Goal: Communication & Community: Answer question/provide support

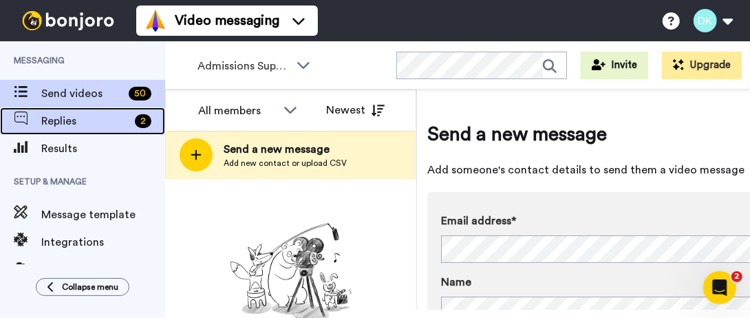
click at [103, 125] on span "Replies" at bounding box center [85, 121] width 88 height 17
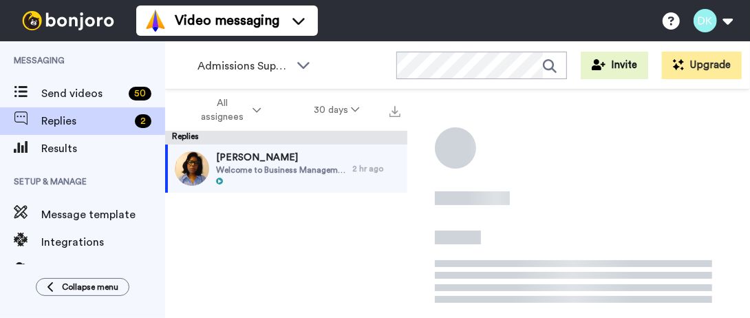
scroll to position [281, 0]
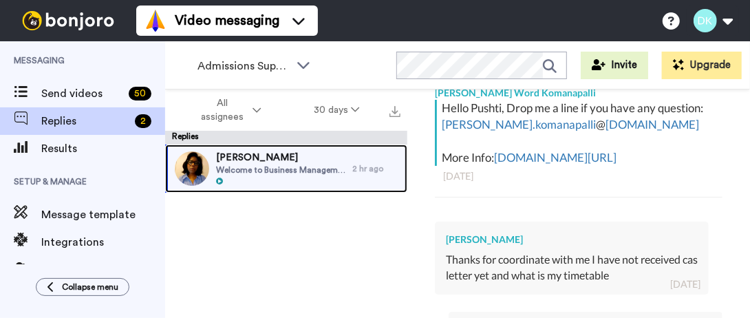
click at [290, 162] on span "[PERSON_NAME]" at bounding box center [280, 158] width 129 height 14
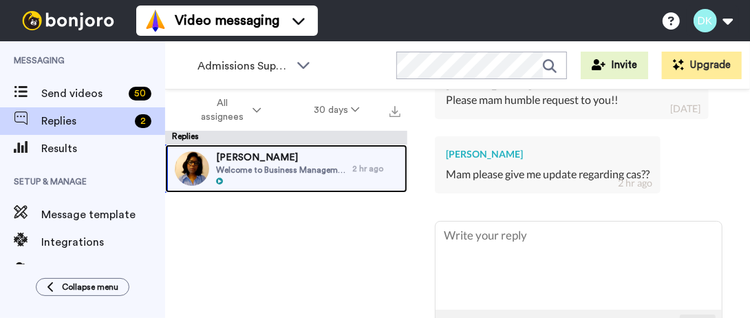
scroll to position [4626, 0]
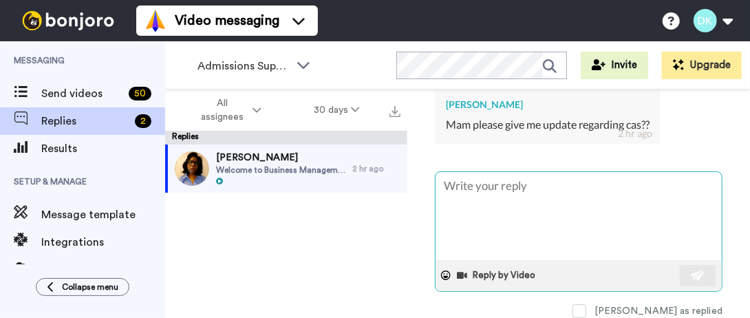
click at [519, 193] on textarea at bounding box center [579, 216] width 286 height 88
type textarea "x"
type textarea "H"
type textarea "x"
type textarea "He"
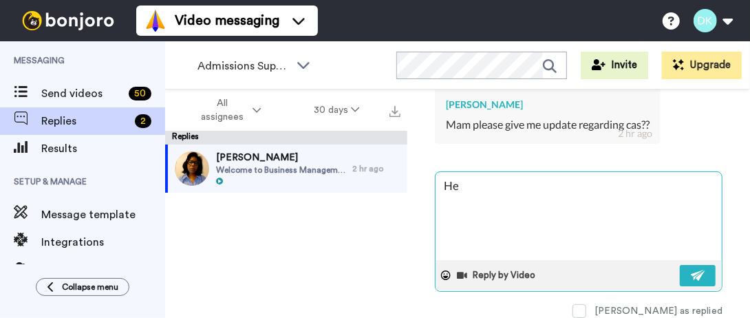
type textarea "x"
type textarea "Hel"
type textarea "x"
type textarea "Hell"
type textarea "x"
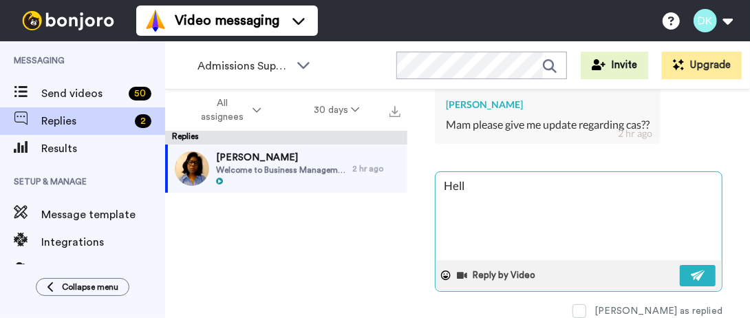
type textarea "Hello"
type textarea "x"
type textarea "Hello,"
type textarea "x"
type textarea "Hello,"
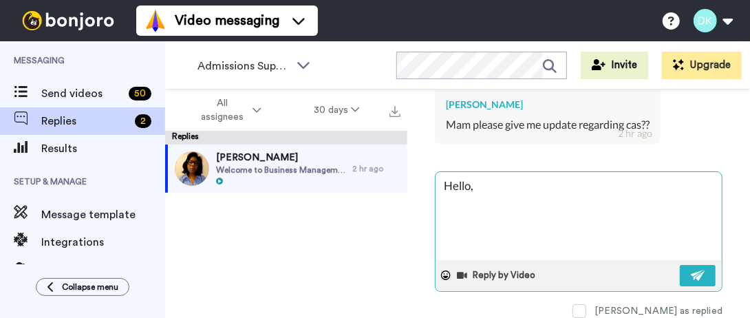
type textarea "x"
type textarea "Hello,"
type textarea "x"
type textarea "Hello,"
type textarea "x"
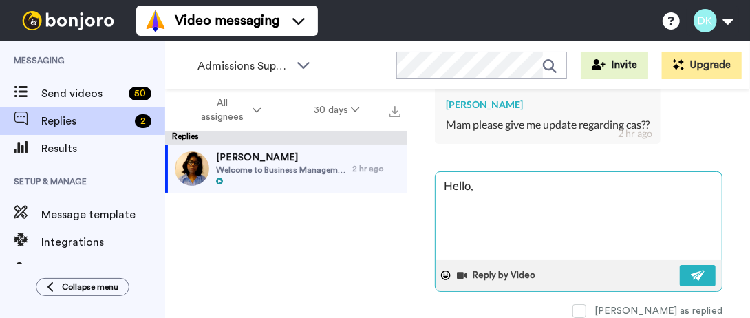
type textarea "Hello, I"
type textarea "x"
type textarea "Hello, If"
type textarea "x"
type textarea "Hello, If"
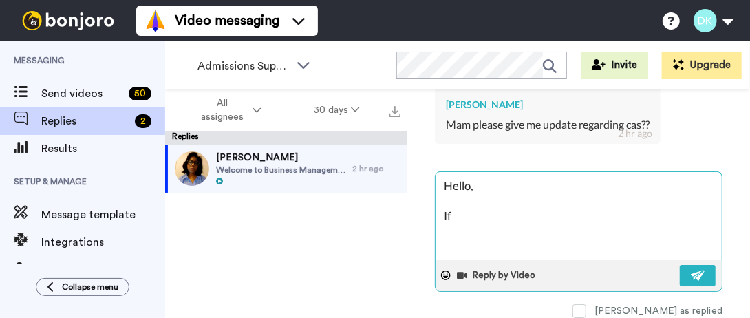
type textarea "x"
type textarea "Hello, If y"
type textarea "x"
type textarea "Hello, If yo"
type textarea "x"
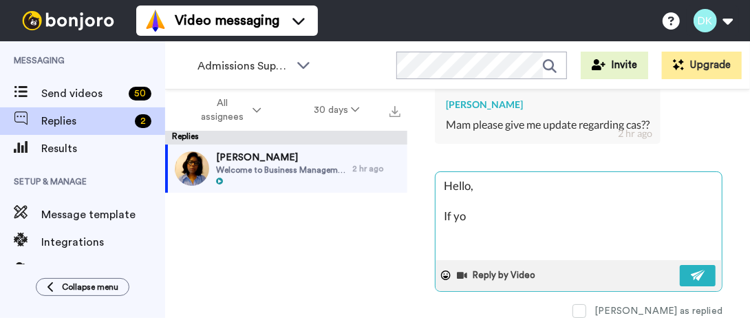
type textarea "Hello, If you"
type textarea "x"
type textarea "Hello, If you"
type textarea "x"
type textarea "Hello, If you n"
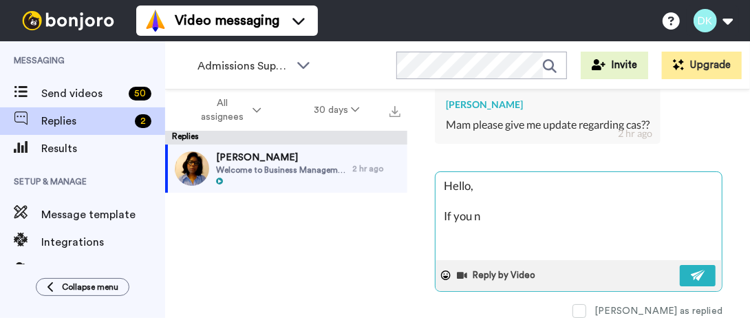
type textarea "x"
type textarea "Hello, If you"
type textarea "x"
type textarea "Hello, If you h"
type textarea "x"
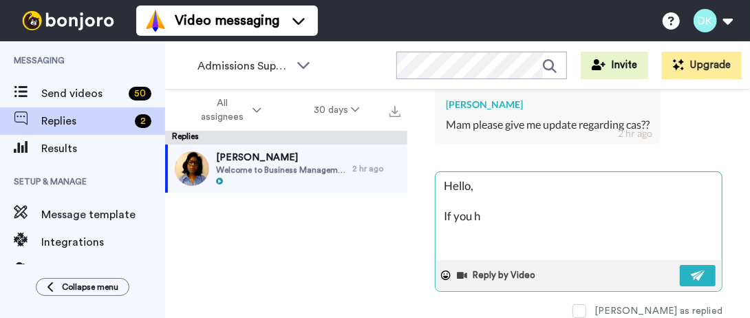
type textarea "Hello, If you ha"
type textarea "x"
type textarea "Hello, If you hav"
type textarea "x"
type textarea "Hello, If you have"
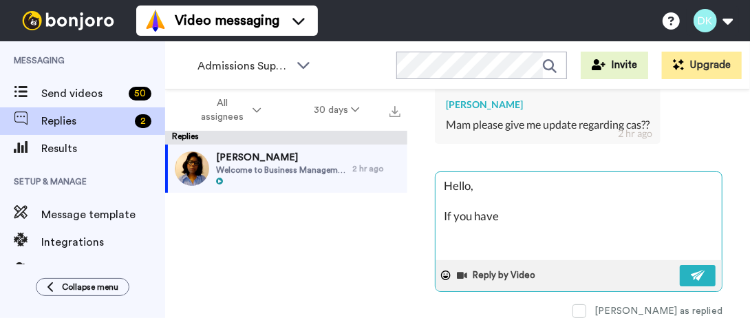
type textarea "x"
type textarea "Hello, If you have"
type textarea "x"
type textarea "Hello, If you have n"
type textarea "x"
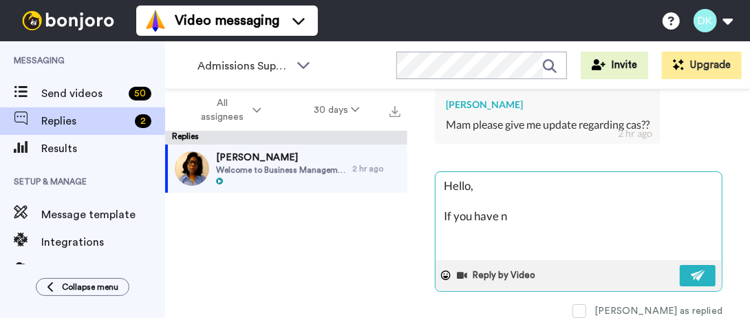
type textarea "Hello, If you have no"
type textarea "x"
type textarea "Hello, If you have not"
type textarea "x"
type textarea "Hello, If you have not"
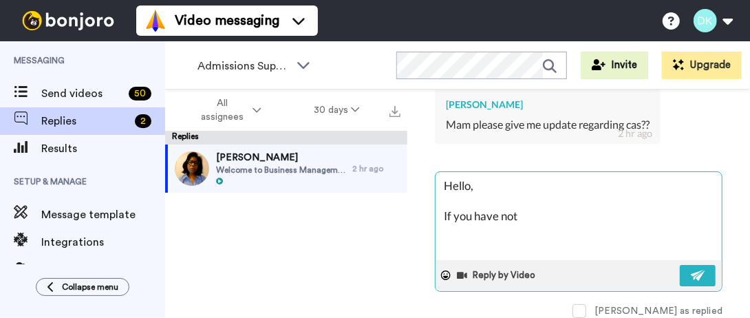
type textarea "x"
type textarea "Hello, If you have not h"
type textarea "x"
type textarea "Hello, If you have not he"
type textarea "x"
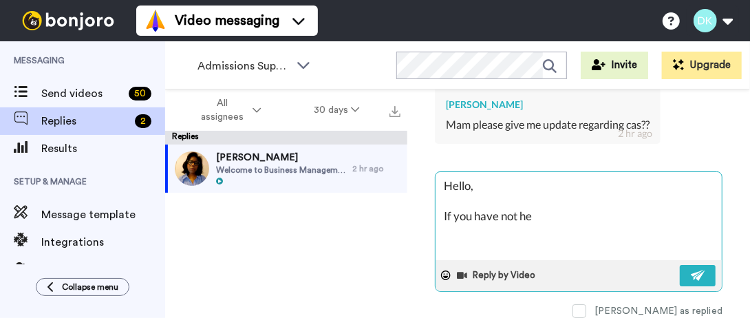
type textarea "Hello, If you have not hea"
type textarea "x"
type textarea "Hello, If you have not hear"
type textarea "x"
type textarea "Hello, If you have not heard"
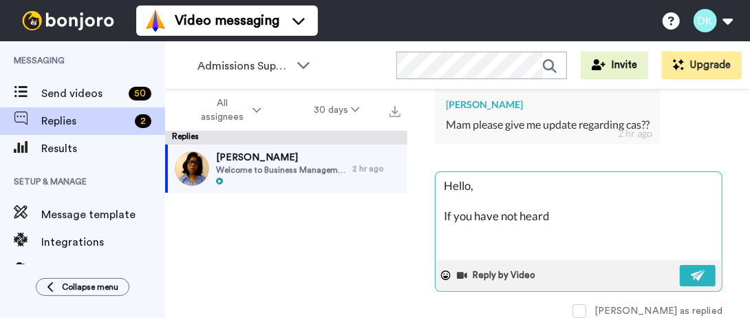
type textarea "x"
type textarea "Hello, If you have not heard"
type textarea "x"
type textarea "Hello, If you have not heard a"
type textarea "x"
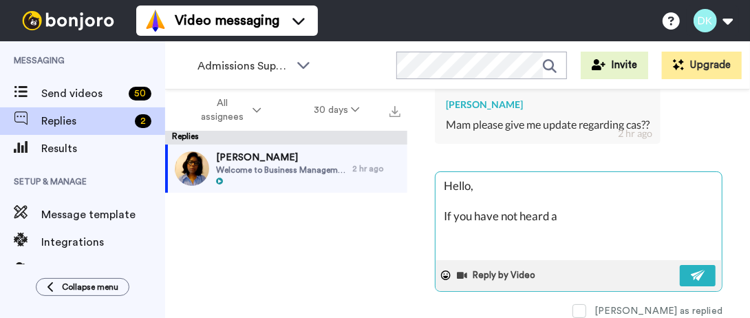
type textarea "Hello, If you have not heard a"
type textarea "x"
type textarea "Hello, If you have not heard a r"
type textarea "x"
type textarea "Hello, If you have not heard a re"
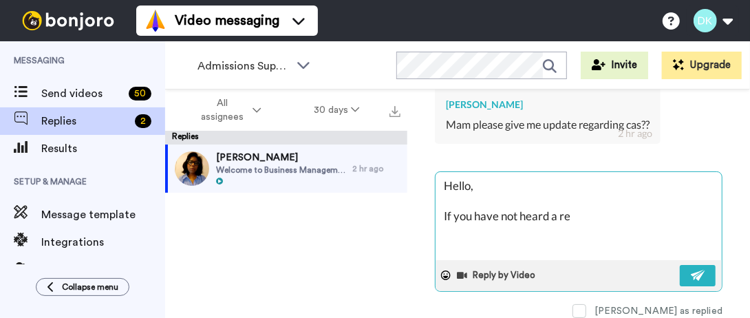
type textarea "x"
type textarea "Hello, If you have not heard a res"
type textarea "x"
type textarea "Hello, If you have not heard a resp"
type textarea "x"
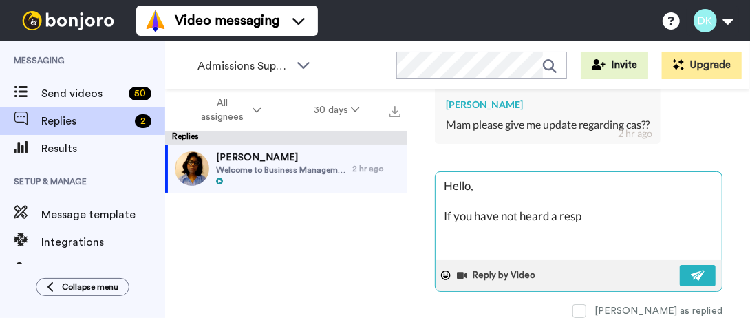
type textarea "Hello, If you have not heard a respo"
type textarea "x"
type textarea "Hello, If you have not heard a respon"
type textarea "x"
type textarea "Hello, If you have not heard a respons"
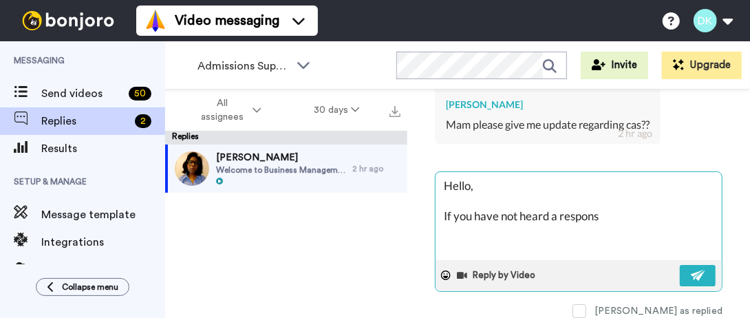
type textarea "x"
type textarea "Hello, If you have not heard a response"
type textarea "x"
type textarea "Hello, If you have not heard a response"
type textarea "x"
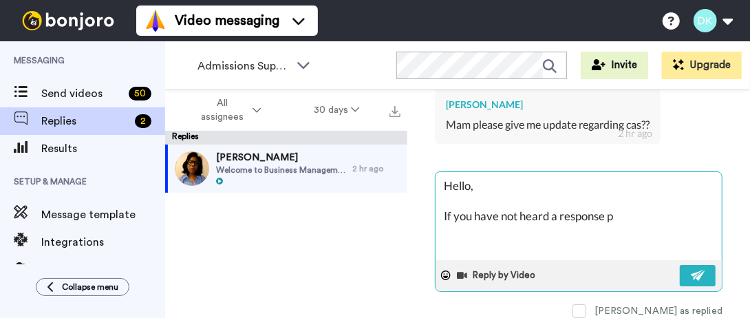
type textarea "Hello, If you have not heard a response pl"
type textarea "x"
type textarea "Hello, If you have not heard a response ples"
type textarea "x"
type textarea "Hello, If you have not heard a response plesa"
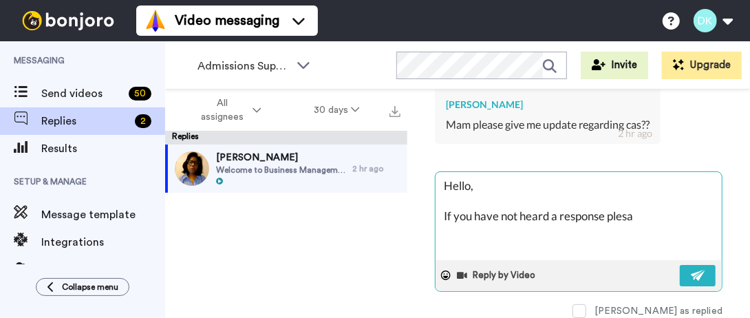
type textarea "x"
type textarea "Hello, If you have not heard a response plesae"
type textarea "x"
type textarea "Hello, If you have not heard a response plesae"
type textarea "x"
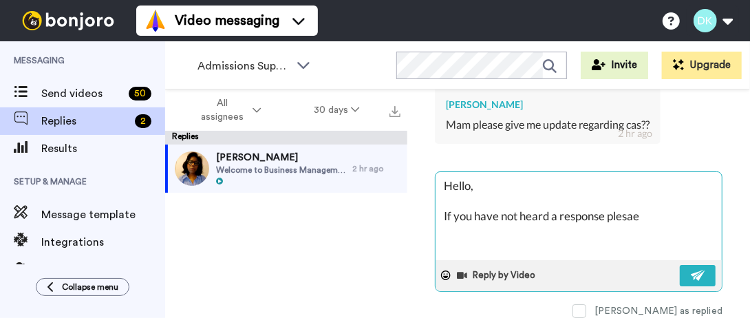
type textarea "Hello, If you have not heard a response plesae"
type textarea "x"
type textarea "Hello, If you have not heard a response plesa"
type textarea "x"
type textarea "Hello, If you have not heard a response ples"
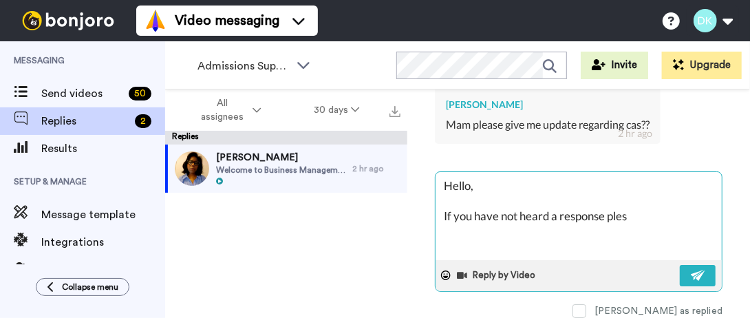
type textarea "x"
type textarea "Hello, If you have not heard a response ple"
type textarea "x"
type textarea "Hello, If you have not heard a response plee"
type textarea "x"
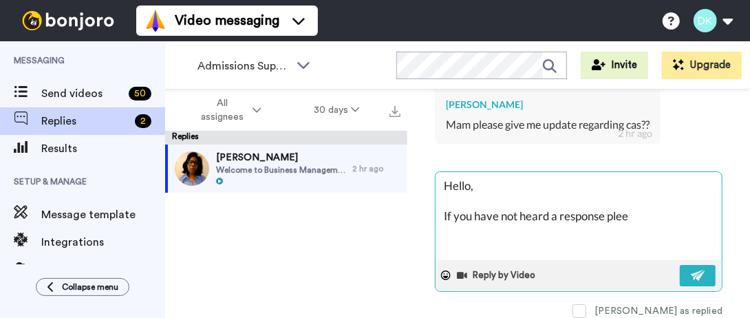
type textarea "Hello, If you have not heard a response pleea"
type textarea "x"
type textarea "Hello, If you have not heard a response plee"
type textarea "x"
type textarea "Hello, If you have not heard a response ple"
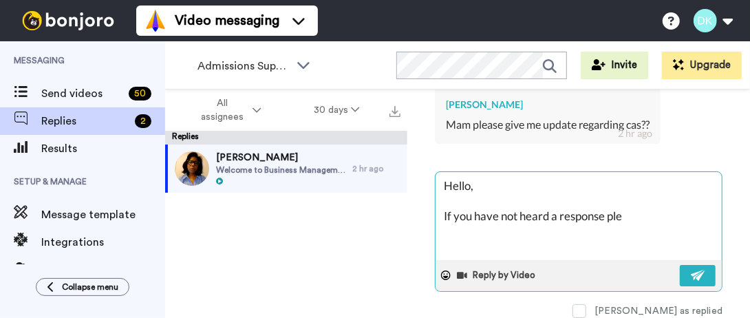
type textarea "x"
type textarea "Hello, If you have not heard a response ples"
type textarea "x"
type textarea "Hello, If you have not heard a response ple"
type textarea "x"
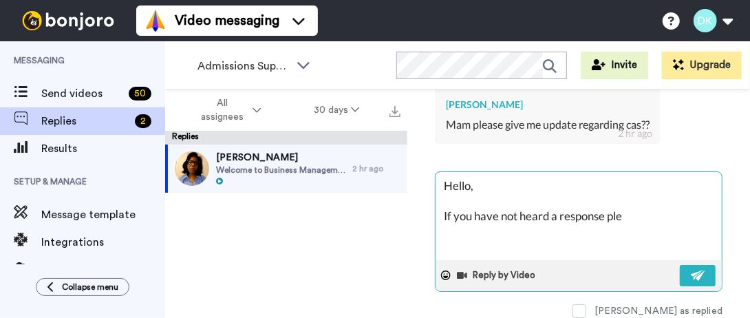
type textarea "Hello, If you have not heard a response plea"
type textarea "x"
type textarea "Hello, If you have not heard a response pleae"
type textarea "x"
type textarea "Hello, If you have not heard a response plea"
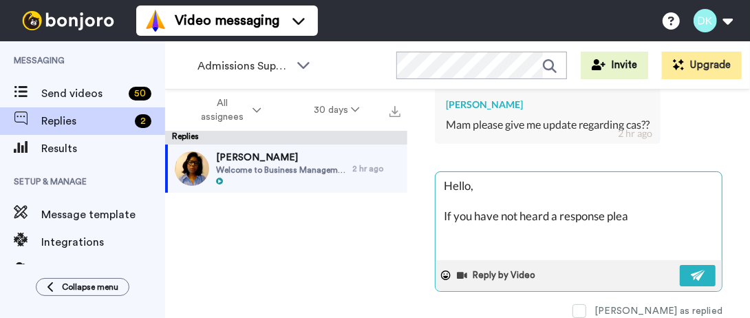
type textarea "x"
type textarea "Hello, If you have not heard a response pleas"
type textarea "x"
type textarea "Hello, If you have not heard a response please"
type textarea "x"
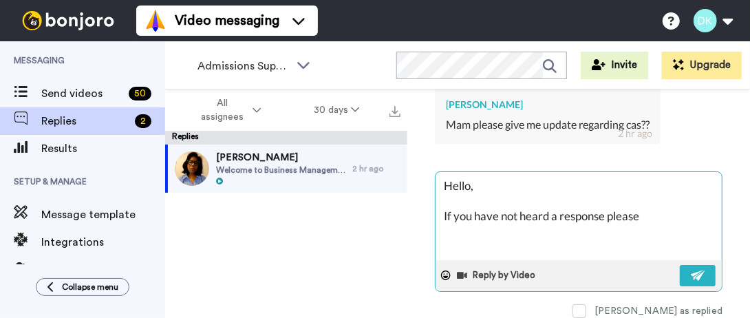
type textarea "Hello, If you have not heard a response please"
type textarea "x"
type textarea "Hello, If you have not heard a response please c"
type textarea "x"
type textarea "Hello, If you have not heard a response please co"
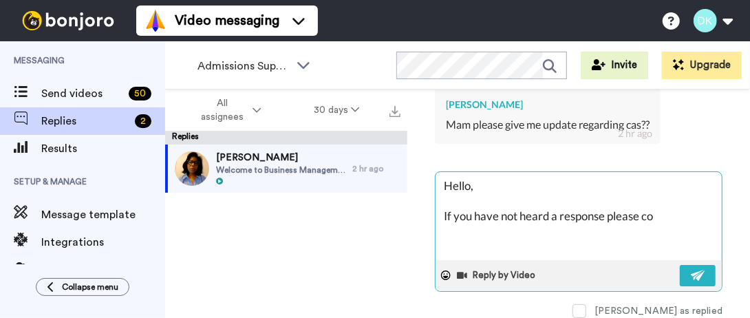
type textarea "x"
type textarea "Hello, If you have not heard a response please con"
type textarea "x"
type textarea "Hello, If you have not heard a response please cont"
type textarea "x"
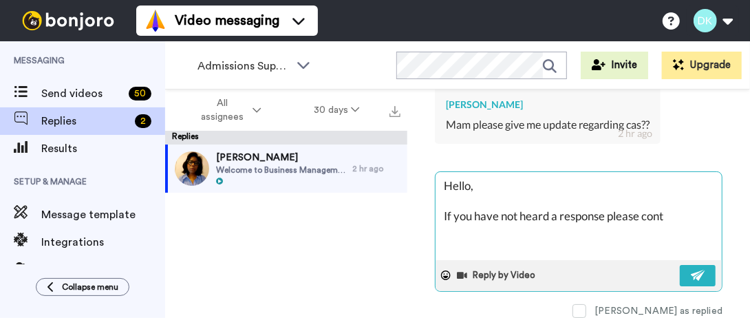
type textarea "Hello, If you have not heard a response please conta"
type textarea "x"
type textarea "Hello, If you have not heard a response please contac"
type textarea "x"
type textarea "Hello, If you have not heard a response please contact"
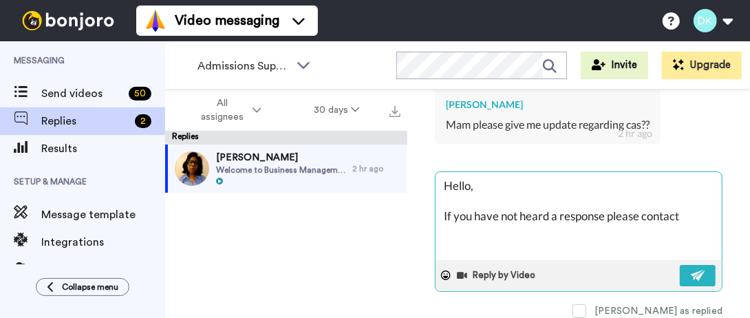
type textarea "x"
type textarea "Hello, If you have not heard a response please contact"
type textarea "x"
type textarea "Hello, If you have not heard a response please contact t"
type textarea "x"
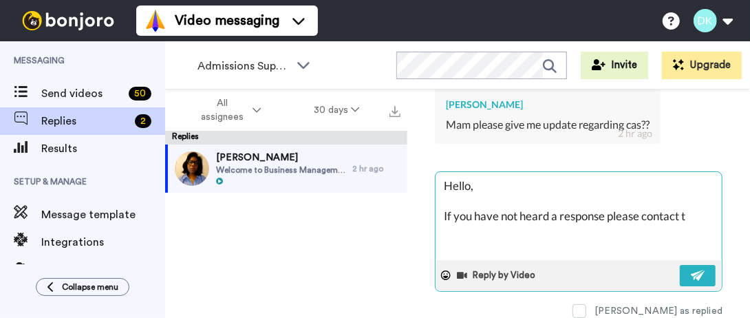
type textarea "Hello, If you have not heard a response please contact th"
type textarea "x"
type textarea "Hello, If you have not heard a response please contact the"
type textarea "x"
type textarea "Hello, If you have not heard a response please contact the"
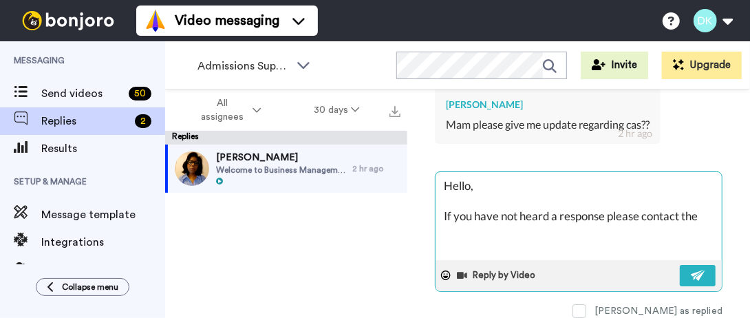
type textarea "x"
type textarea "Hello, If you have not heard a response please contact the a"
type textarea "x"
type textarea "Hello, If you have not heard a response please contact the ad"
type textarea "x"
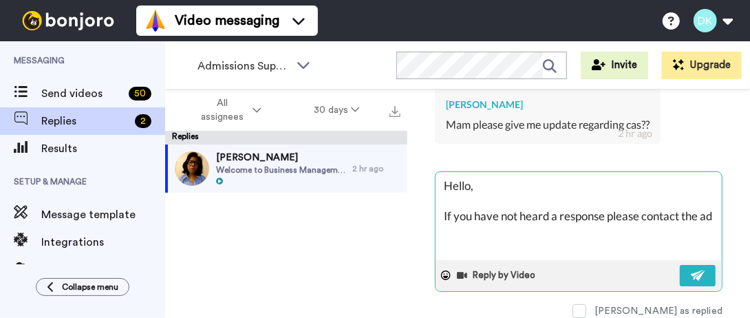
type textarea "Hello, If you have not heard a response please contact the adm"
type textarea "x"
type textarea "Hello, If you have not heard a response please contact the admi"
type textarea "x"
type textarea "Hello, If you have not heard a response please contact the admisi"
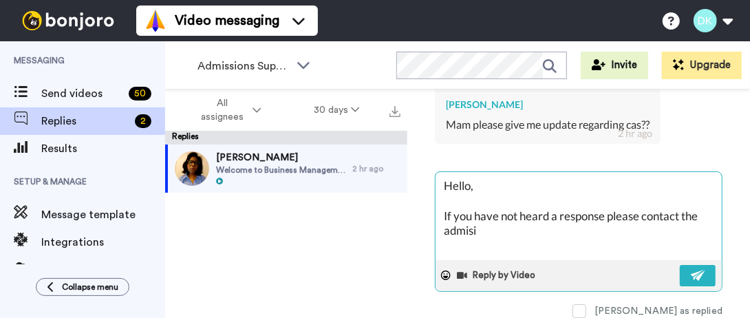
type textarea "x"
type textarea "Hello, If you have not heard a response please contact the admisis"
type textarea "x"
type textarea "Hello, If you have not heard a response please contact the admisiso"
type textarea "x"
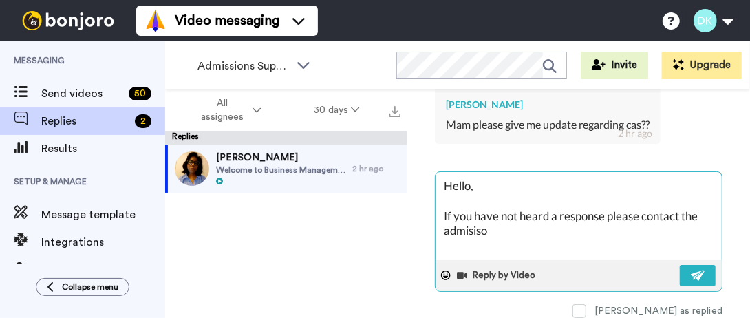
type textarea "Hello, If you have not heard a response please contact the admisison"
type textarea "x"
type textarea "Hello, If you have not heard a response please contact the admisisons"
type textarea "x"
type textarea "Hello, If you have not heard a response please contact the admisisons"
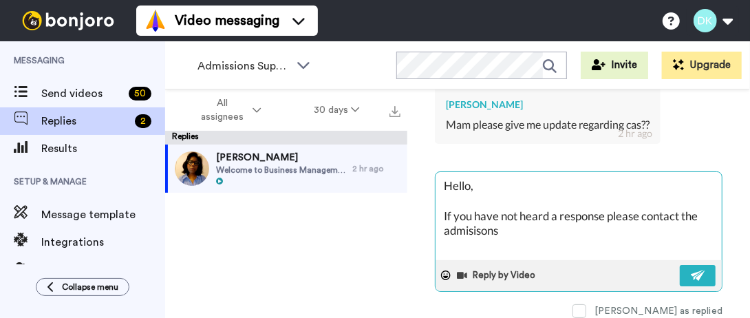
type textarea "x"
type textarea "Hello, If you have not heard a response please contact the admisisons t"
type textarea "x"
type textarea "Hello, If you have not heard a response please contact the admisisons te"
type textarea "x"
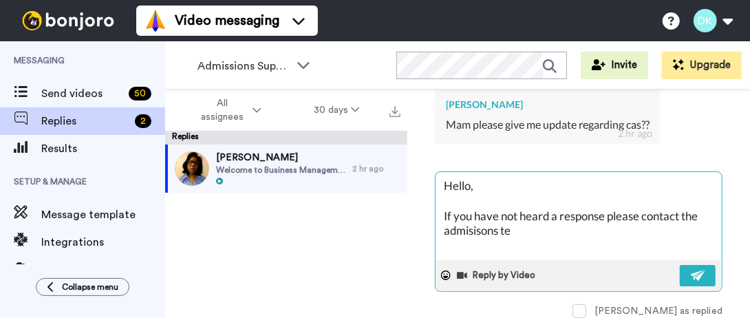
type textarea "Hello, If you have not heard a response please contact the admisisons tea"
type textarea "x"
type textarea "Hello, If you have not heard a response please contact the admisisons team"
type textarea "x"
type textarea "Hello, If you have not heard a response please contact the admisisons team:"
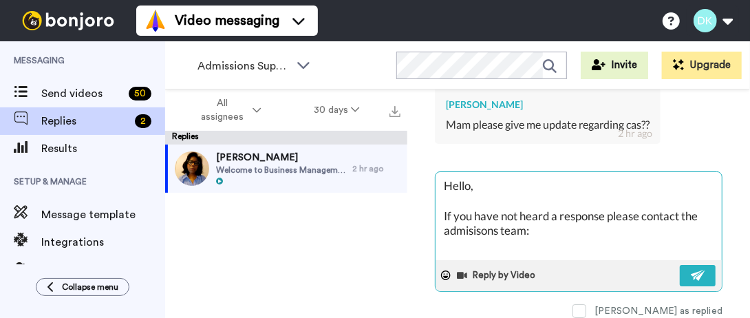
type textarea "x"
type textarea "Hello, If you have not heard a response please contact the admisisons team:"
paste textarea "[EMAIL_ADDRESS][DOMAIN_NAME]"
type textarea "x"
type textarea "Hello, If you have not heard a response please contact the admisisons team: [EM…"
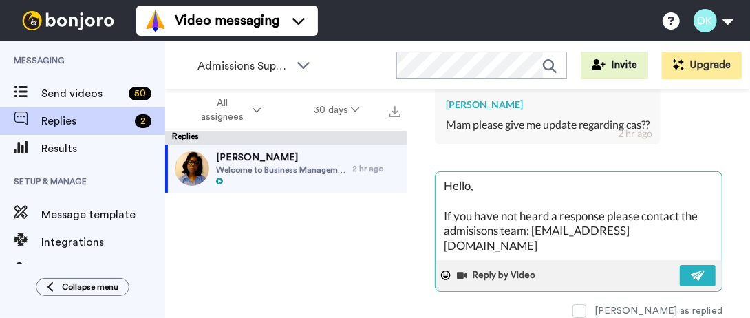
click at [466, 229] on textarea "Hello, If you have not heard a response please contact the admisisons team: [EM…" at bounding box center [579, 216] width 286 height 88
type textarea "x"
type textarea "Hello, If you have not heard a response please contact the admissions team: [EM…"
type textarea "x"
type textarea "Hello, If you have not heard a response please contact the admissions team:[EMA…"
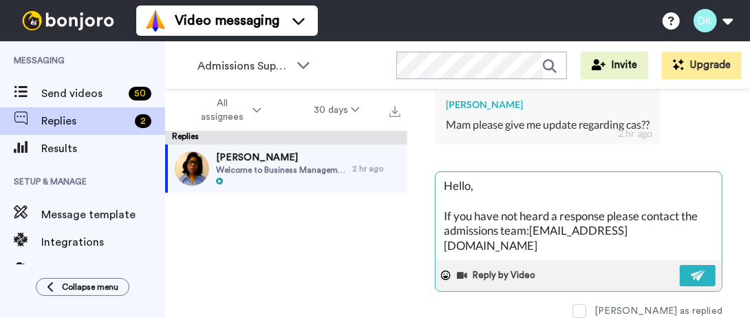
type textarea "x"
type textarea "Hello, If you have not heard a response please contact the admissions [EMAIL_AD…"
type textarea "x"
type textarea "Hello, If you have not heard a response please contact the admissions team [EMA…"
type textarea "x"
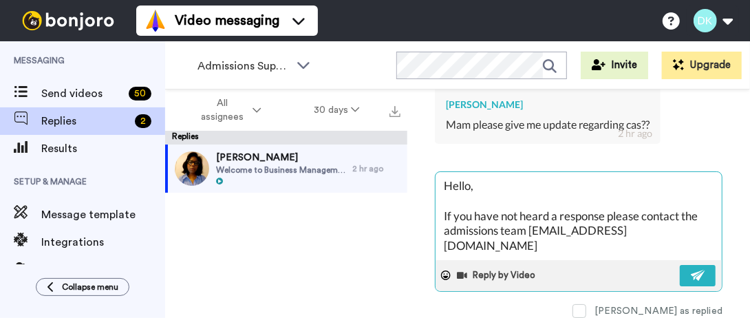
type textarea "Hello, If you have not heard a response please contact the admissions team [EMA…"
type textarea "x"
type textarea "Hello, If you have not heard a response please contact the admissions team [EMA…"
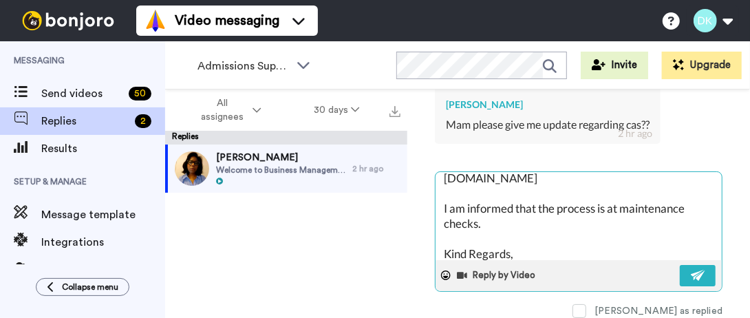
scroll to position [83, 0]
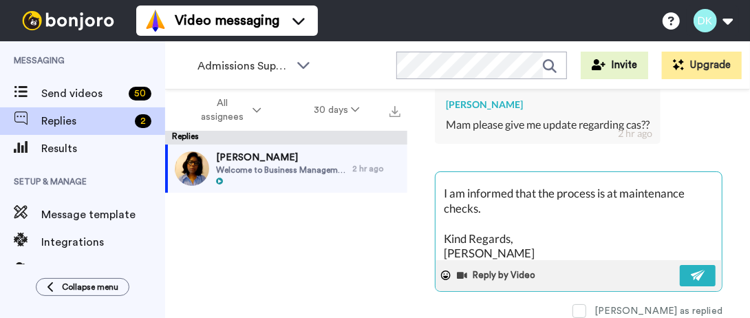
click at [603, 189] on textarea "Hello, If you have not heard a response please contact the admissions team here…" at bounding box center [579, 216] width 286 height 88
drag, startPoint x: 690, startPoint y: 268, endPoint x: 537, endPoint y: 282, distance: 153.5
click at [537, 282] on div "Reply by Video" at bounding box center [579, 275] width 286 height 31
click at [690, 276] on button at bounding box center [698, 275] width 36 height 21
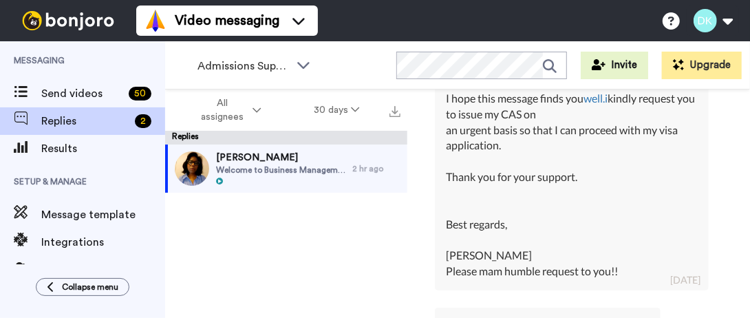
scroll to position [4333, 0]
